Goal: Browse casually

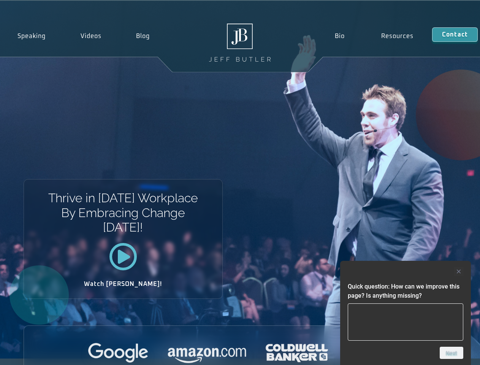
click at [240, 182] on div "Thrive in [DATE] Workplace By Embracing Change [DATE]! Watch [PERSON_NAME]!" at bounding box center [240, 179] width 480 height 357
click at [405, 271] on div at bounding box center [404, 271] width 115 height 9
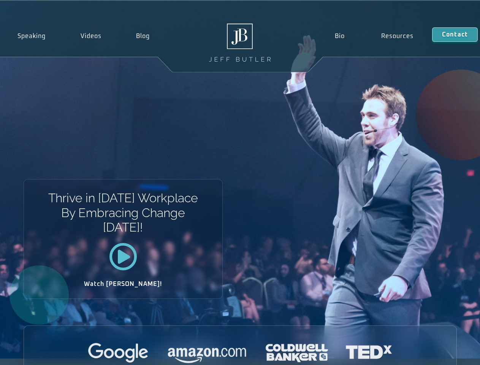
click at [451, 352] on div at bounding box center [240, 353] width 432 height 21
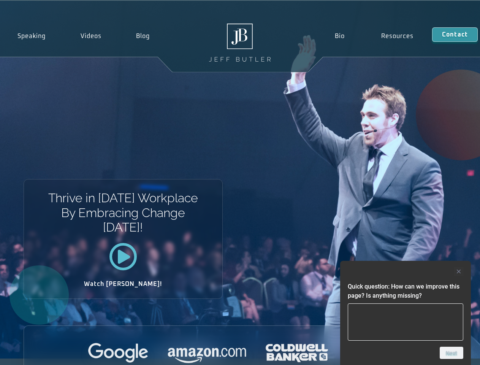
click at [240, 182] on div "Thrive in [DATE] Workplace By Embracing Change [DATE]! Watch [PERSON_NAME]!" at bounding box center [240, 179] width 480 height 357
click at [405, 271] on div at bounding box center [404, 271] width 115 height 9
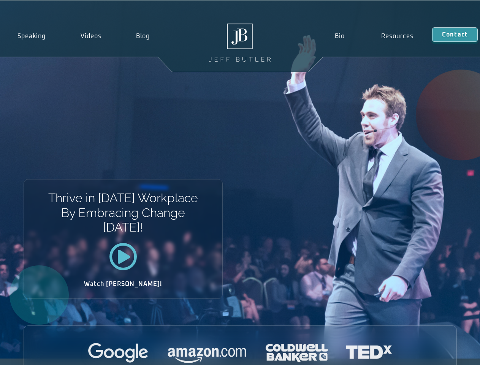
click at [451, 352] on div at bounding box center [240, 353] width 432 height 21
